Goal: Task Accomplishment & Management: Complete application form

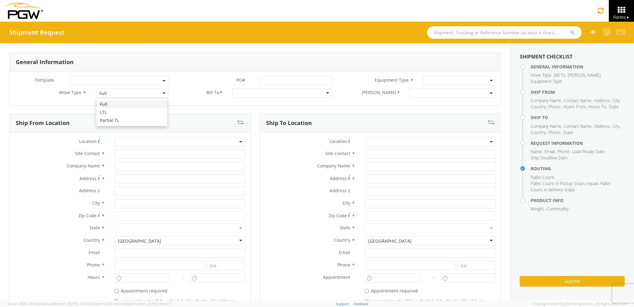
click at [146, 98] on div "Full" at bounding box center [132, 93] width 72 height 9
click at [144, 155] on input "text" at bounding box center [180, 154] width 131 height 9
click at [142, 167] on input "text" at bounding box center [180, 166] width 131 height 9
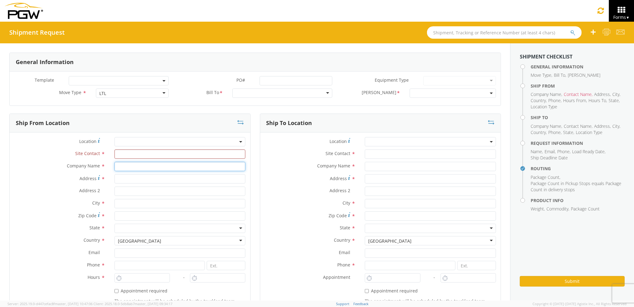
type input "PGW Auto Glass"
type input "[STREET_ADDRESS][PERSON_NAME]"
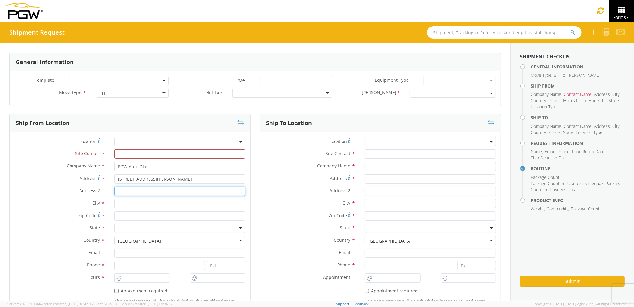
type input "[GEOGRAPHIC_DATA] [US_STATE] 04092"
type input "[PERSON_NAME]"
type input "04092"
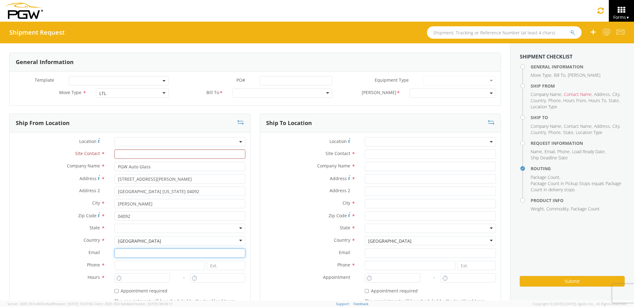
type input "[EMAIL_ADDRESS][DOMAIN_NAME]"
type input "2073321911"
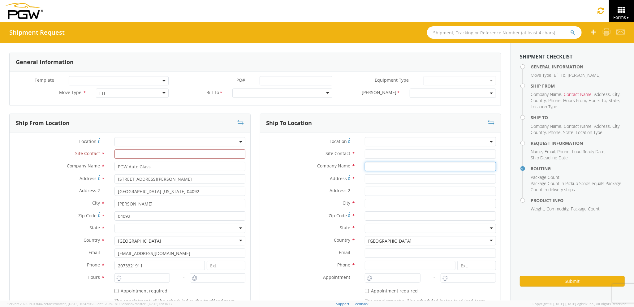
type input "PGW auto glass c/o AT RENTALS"
type input "[STREET_ADDRESS]"
type input "5"
type input "[GEOGRAPHIC_DATA]"
type input "04769"
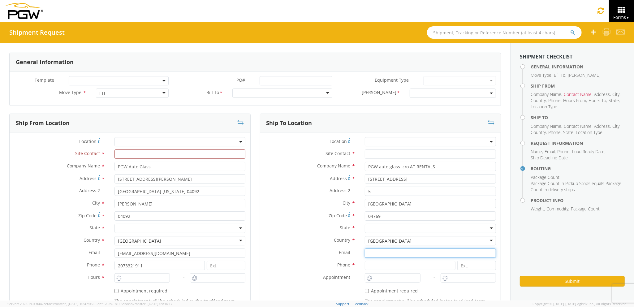
type input "[EMAIL_ADDRESS][DOMAIN_NAME]"
type input "2077745169"
type input "[PERSON_NAME] [PERSON_NAME]"
type input "[EMAIL_ADDRESS][DOMAIN_NAME]"
type input "7272478279"
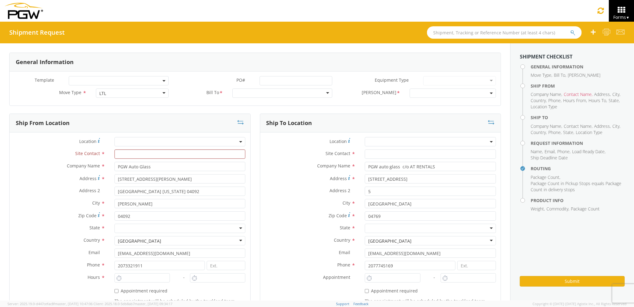
click at [365, 154] on input "text" at bounding box center [430, 154] width 131 height 9
type input "j"
click at [302, 169] on label "Company Name *" at bounding box center [310, 166] width 100 height 8
click at [173, 155] on input "text" at bounding box center [182, 154] width 133 height 9
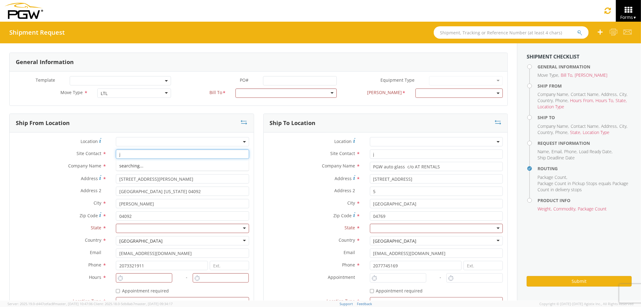
type input "j"
click at [274, 194] on label "Address 2 *" at bounding box center [314, 191] width 102 height 8
click at [370, 194] on input "5" at bounding box center [436, 191] width 133 height 9
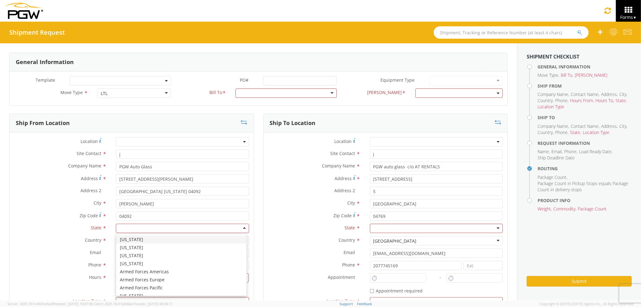
click at [192, 230] on div at bounding box center [182, 228] width 133 height 9
type input "ma"
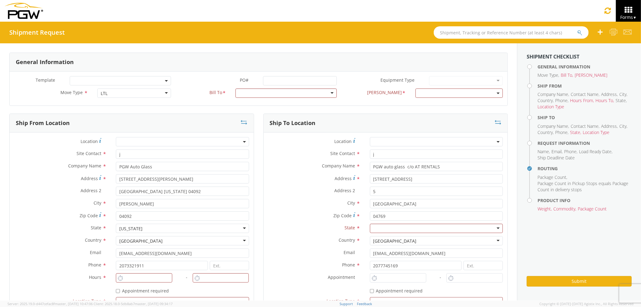
scroll to position [0, 0]
click at [418, 231] on div at bounding box center [436, 228] width 133 height 9
type input "ma"
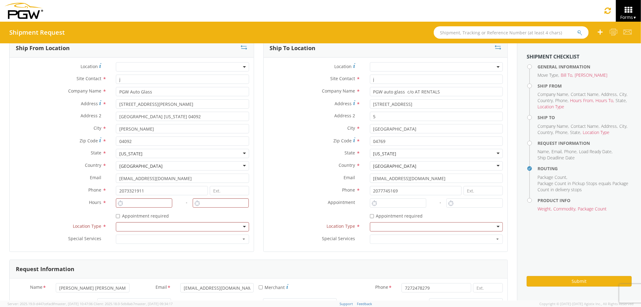
scroll to position [82, 0]
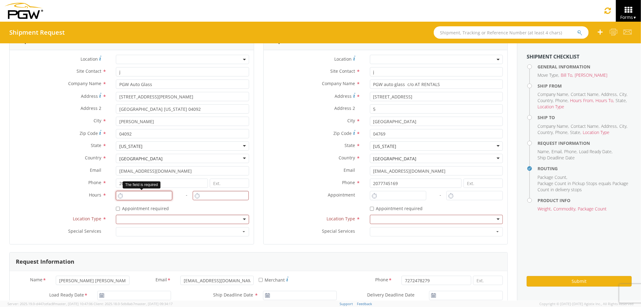
type input "2:00 PM"
type input "3:00 PM"
click at [150, 194] on input "2:00 PM" at bounding box center [144, 195] width 56 height 9
click at [166, 218] on div at bounding box center [182, 219] width 133 height 9
click at [377, 220] on div at bounding box center [436, 219] width 133 height 9
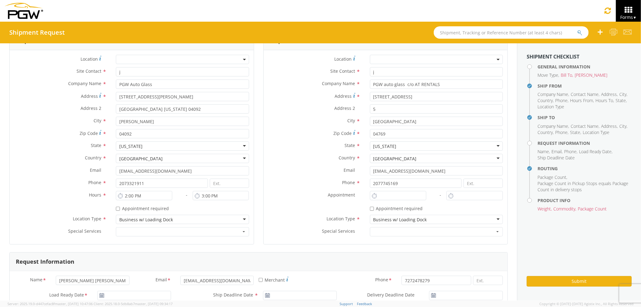
scroll to position [0, 0]
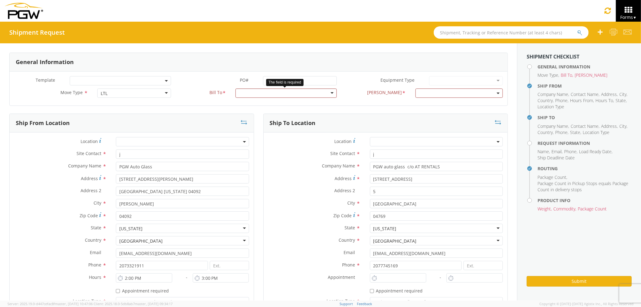
click at [256, 96] on div at bounding box center [285, 93] width 101 height 9
type input "5559"
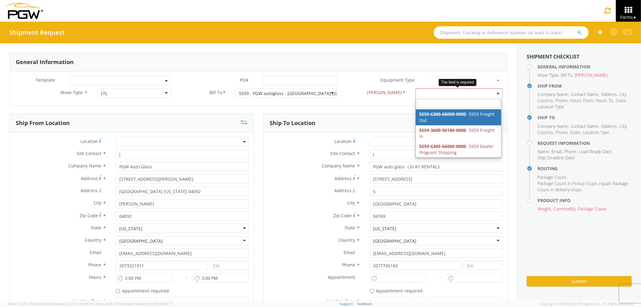
click at [432, 92] on span at bounding box center [458, 93] width 87 height 9
select select "5559-6300-66000-0000"
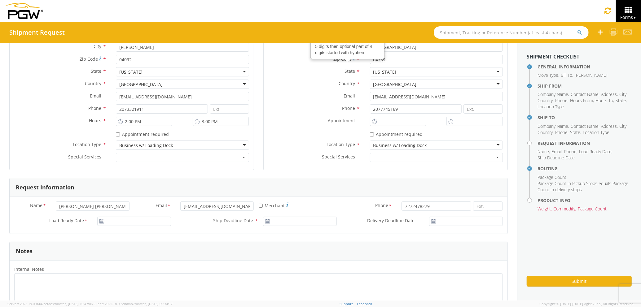
scroll to position [165, 0]
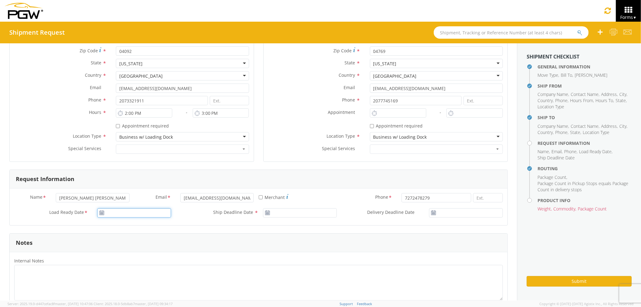
type input "[DATE]"
click at [141, 212] on input "[DATE]" at bounding box center [134, 212] width 74 height 9
click at [159, 176] on td "19" at bounding box center [162, 173] width 11 height 9
type input "[DATE]"
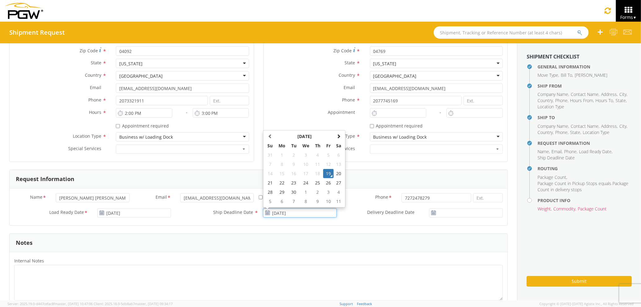
click at [282, 211] on input "[DATE]" at bounding box center [300, 212] width 74 height 9
click at [327, 175] on td "19" at bounding box center [328, 173] width 11 height 9
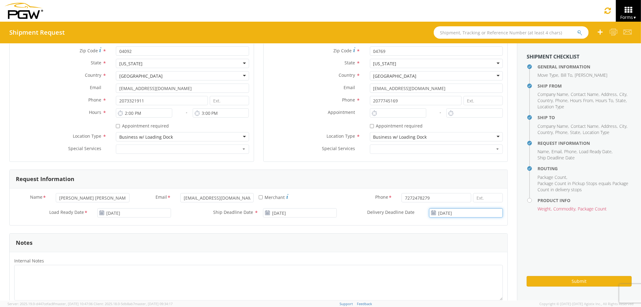
click at [466, 215] on input "[DATE]" at bounding box center [466, 212] width 74 height 9
click at [433, 185] on td "22" at bounding box center [439, 182] width 13 height 9
type input "[DATE]"
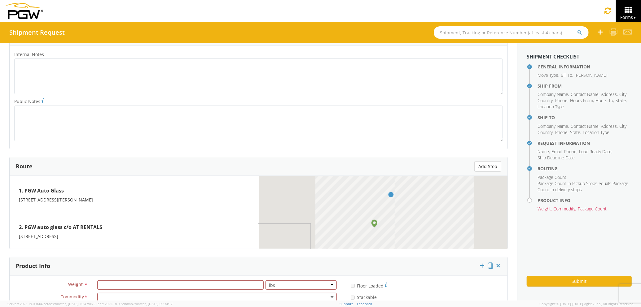
scroll to position [472, 0]
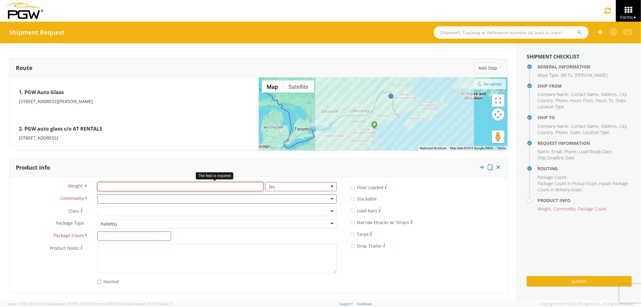
click at [160, 189] on input "number" at bounding box center [180, 186] width 166 height 9
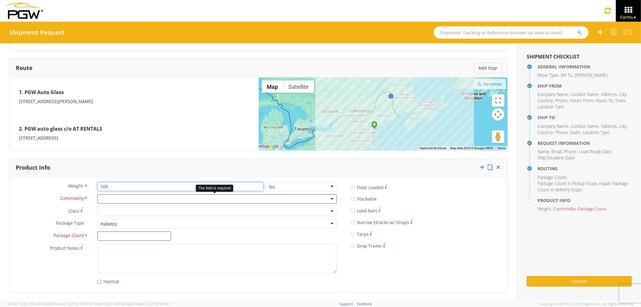
type input "500"
click at [166, 201] on div at bounding box center [216, 198] width 239 height 9
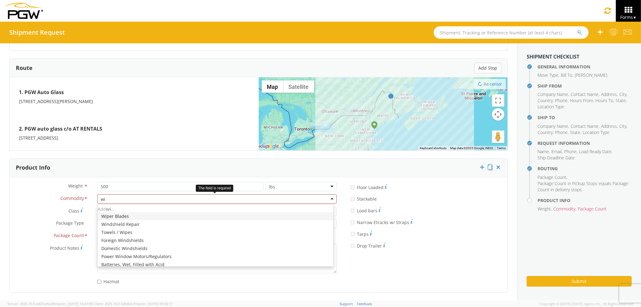
type input "win"
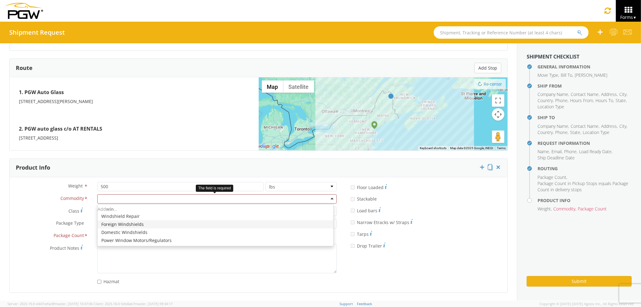
scroll to position [0, 0]
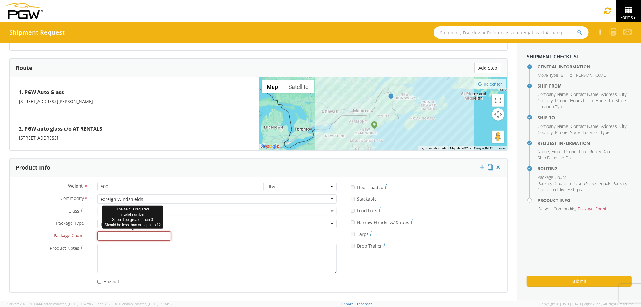
click at [125, 233] on input "Package Count *" at bounding box center [134, 236] width 74 height 9
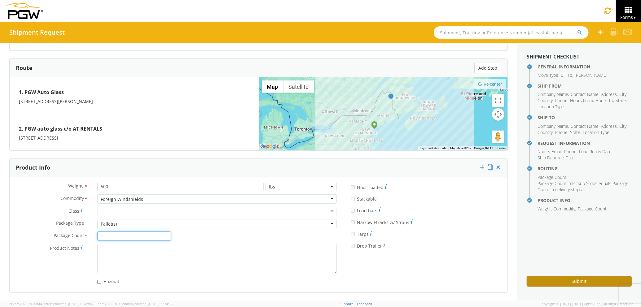
type input "1"
click at [551, 284] on button "Submit" at bounding box center [578, 281] width 105 height 11
